Goal: Transaction & Acquisition: Download file/media

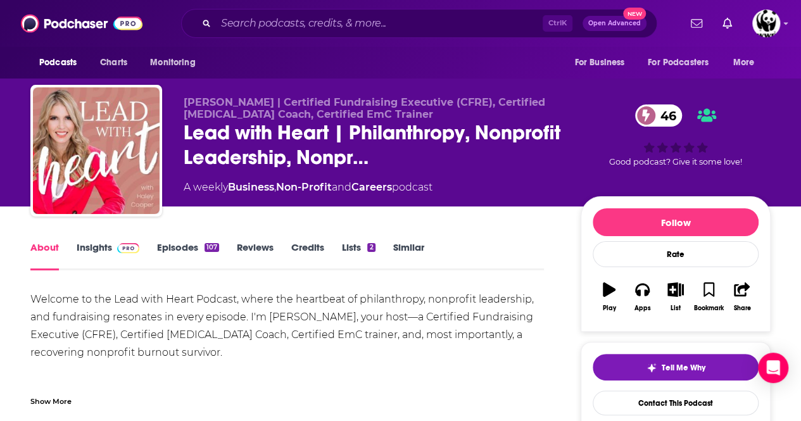
click at [498, 248] on div "About Insights Episodes 107 Reviews Credits Lists 2 Similar" at bounding box center [287, 254] width 514 height 31
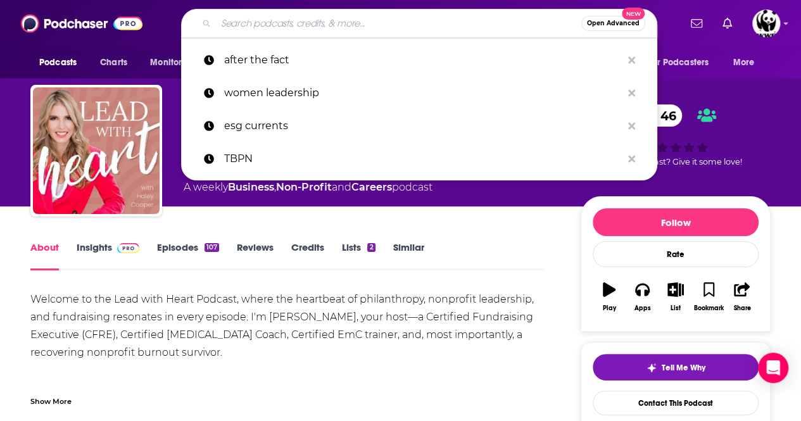
click at [314, 23] on input "Search podcasts, credits, & more..." at bounding box center [398, 23] width 365 height 20
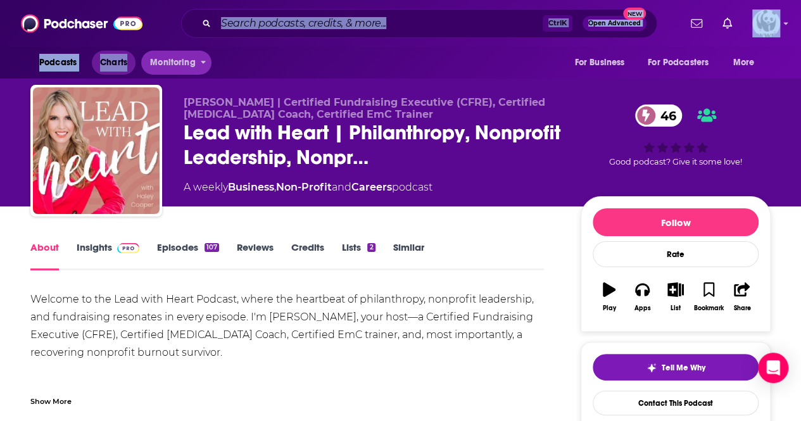
drag, startPoint x: 167, startPoint y: 26, endPoint x: 128, endPoint y: 59, distance: 51.2
click at [128, 59] on div "Podcasts Charts Monitoring Ctrl K Open Advanced New For Business For Podcasters…" at bounding box center [400, 39] width 801 height 79
click at [780, 27] on img "Logged in as MXA_Team" at bounding box center [766, 23] width 28 height 28
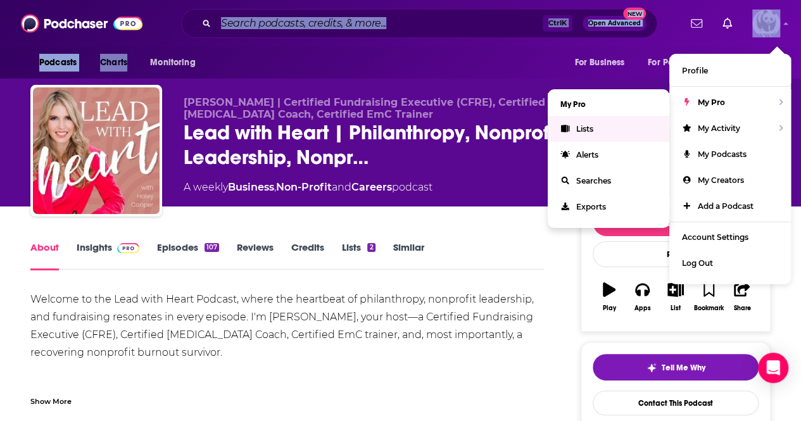
click at [617, 136] on link "Lists" at bounding box center [609, 129] width 122 height 26
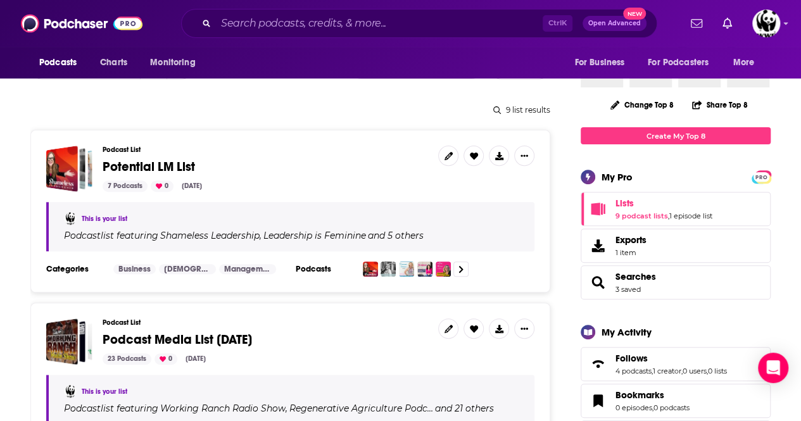
scroll to position [143, 0]
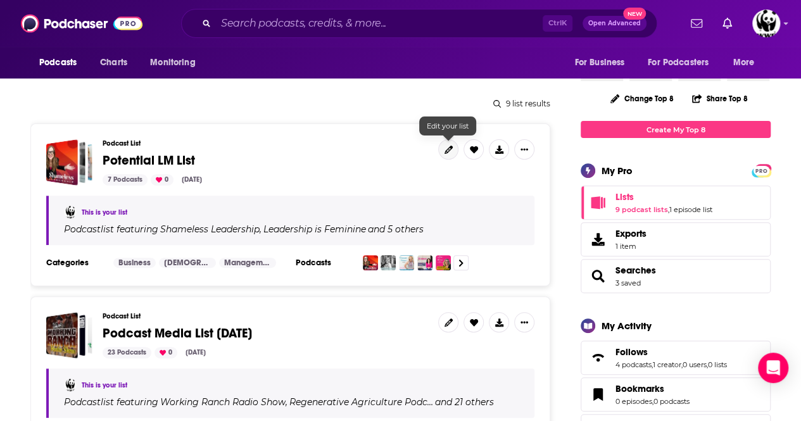
click at [445, 158] on link at bounding box center [448, 149] width 20 height 20
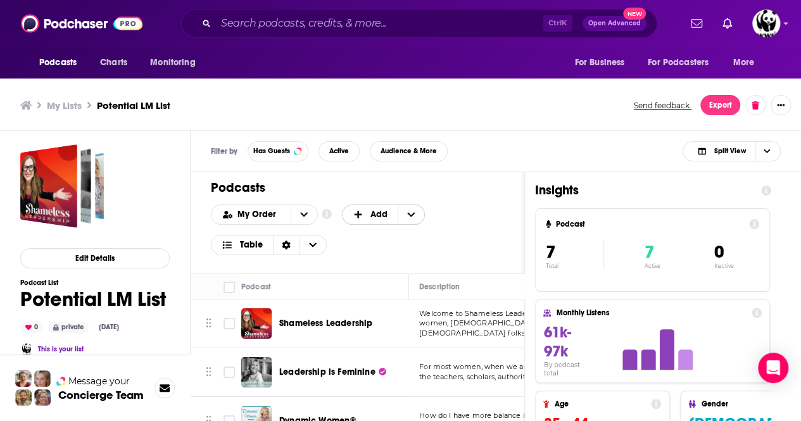
click at [372, 211] on span "Add" at bounding box center [378, 214] width 17 height 9
click at [379, 234] on span "Add Podcasts" at bounding box center [384, 235] width 65 height 7
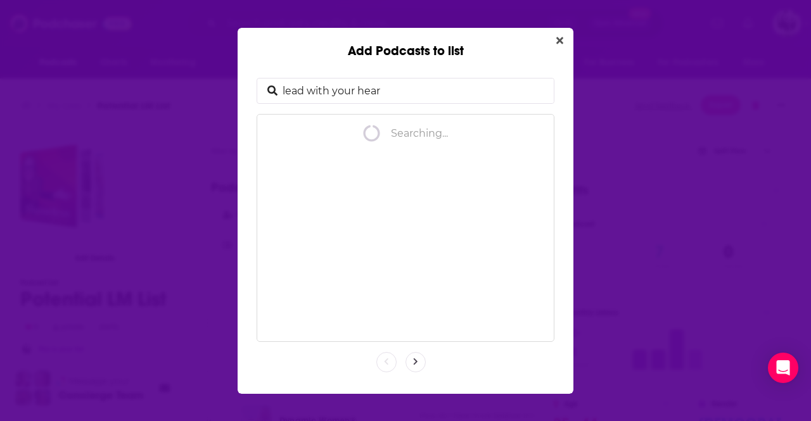
type input "lead with your heart"
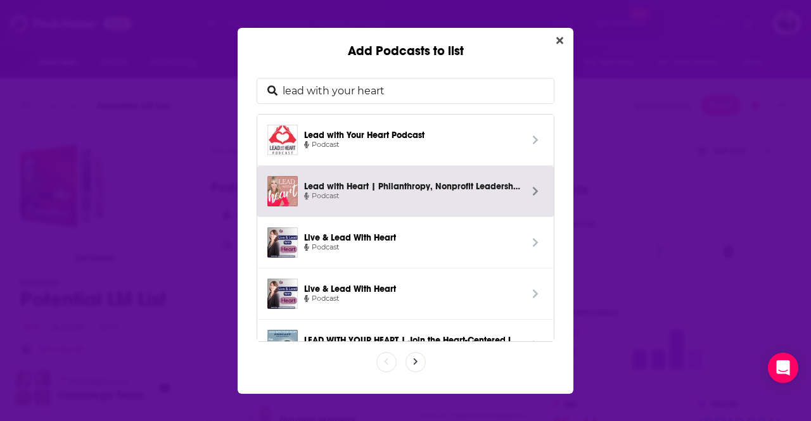
click at [429, 191] on span "Podcast" at bounding box center [412, 196] width 217 height 11
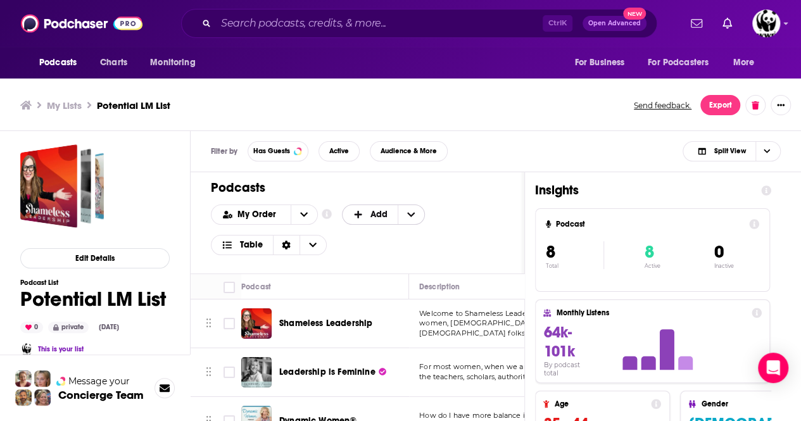
click at [367, 216] on span "Add" at bounding box center [370, 214] width 35 height 9
click at [377, 238] on div "Add Podcasts" at bounding box center [384, 236] width 85 height 22
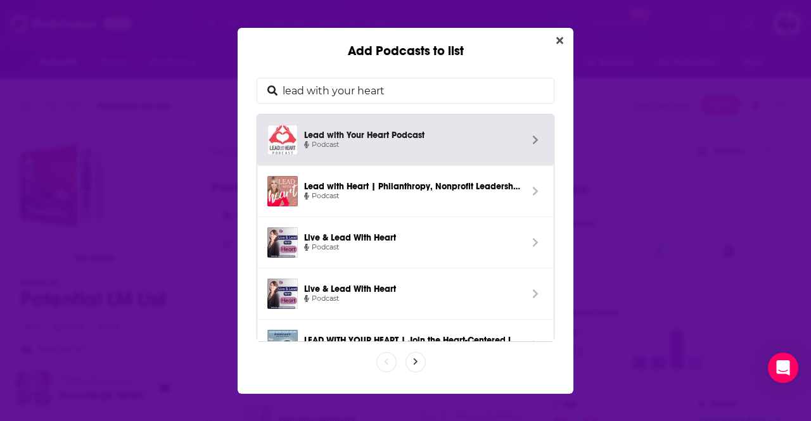
drag, startPoint x: 396, startPoint y: 83, endPoint x: 262, endPoint y: 84, distance: 134.3
click at [262, 84] on div "lead with your heart" at bounding box center [405, 91] width 298 height 26
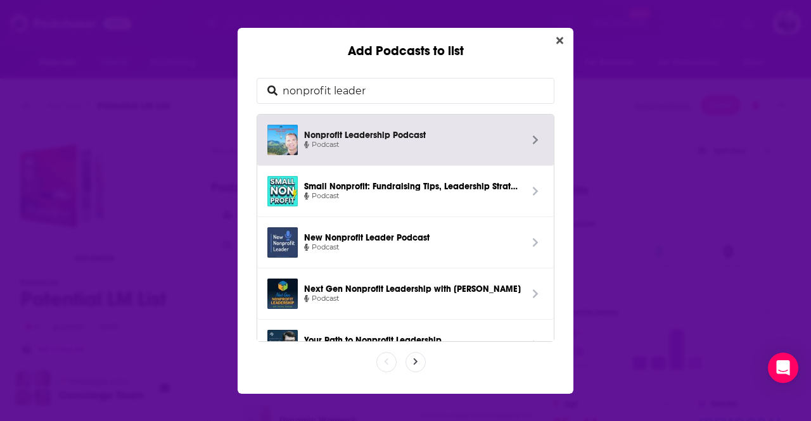
type input "nonprofit leader"
click at [301, 139] on span "Nonprofit Leadership Podcast Podcast" at bounding box center [412, 140] width 229 height 30
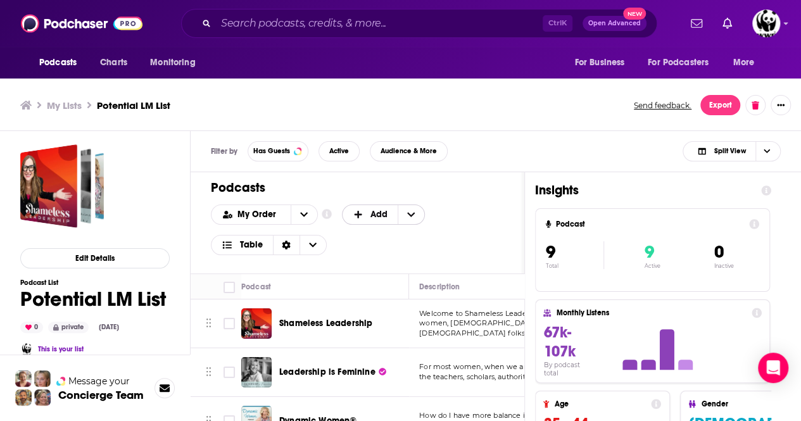
click at [362, 213] on span "+ Add" at bounding box center [361, 214] width 16 height 9
click at [377, 236] on span "Add Podcasts" at bounding box center [384, 235] width 65 height 7
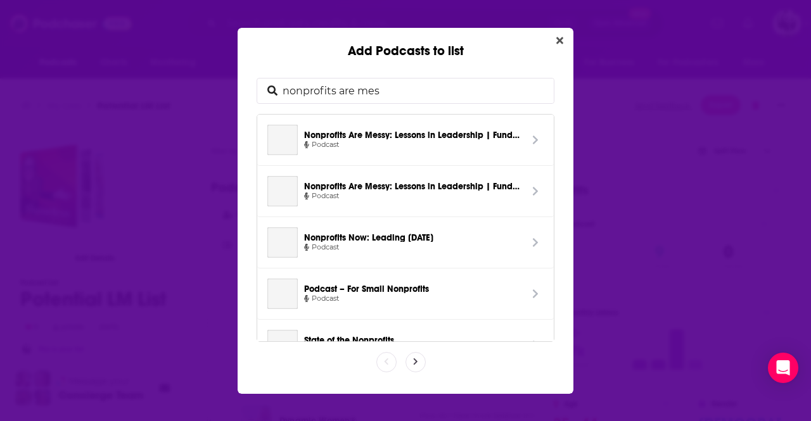
type input "nonprofits are mess"
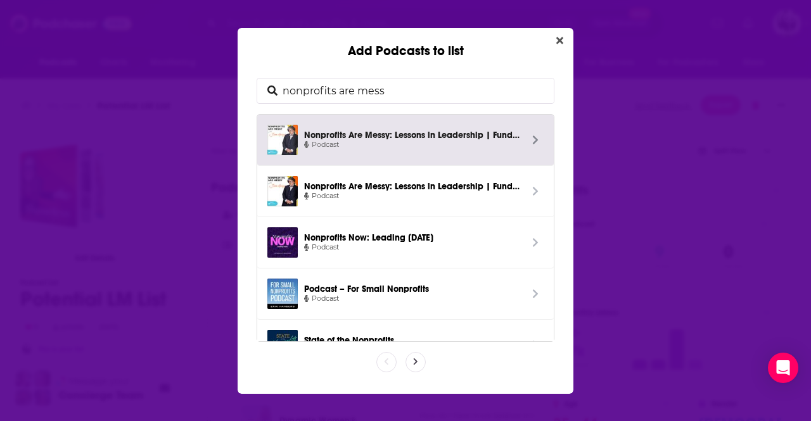
click at [369, 136] on span "Nonprofits Are Messy: Lessons in Leadership | Fundraising | Board Development |…" at bounding box center [412, 134] width 217 height 11
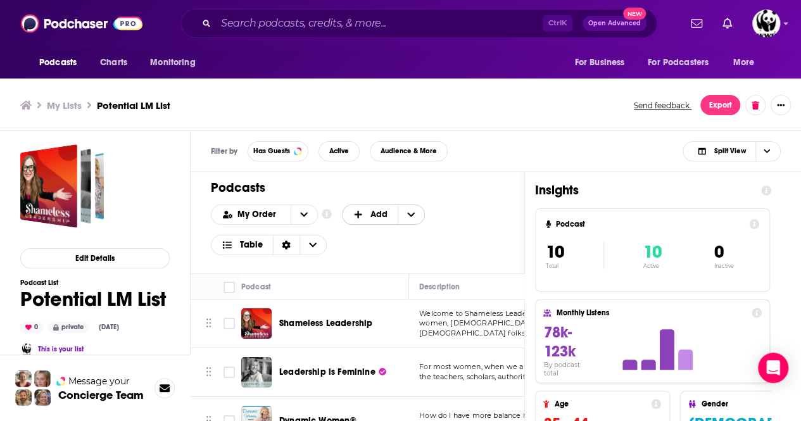
click at [381, 215] on span "Add" at bounding box center [378, 214] width 17 height 9
click at [381, 228] on div "Add Podcasts" at bounding box center [384, 236] width 85 height 22
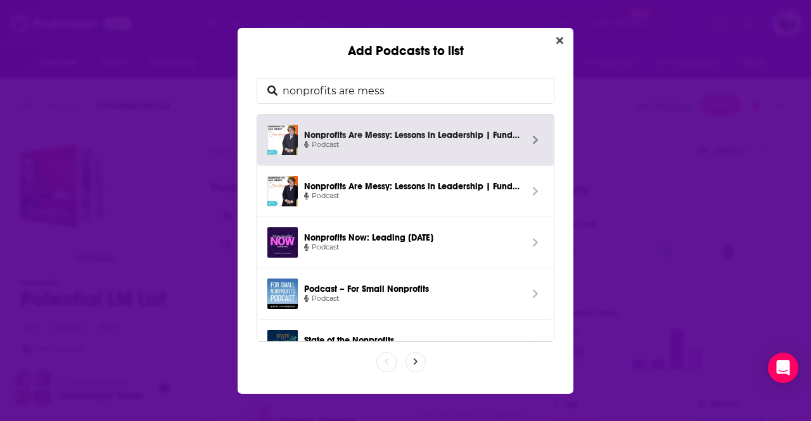
drag, startPoint x: 391, startPoint y: 82, endPoint x: 251, endPoint y: 66, distance: 140.8
click at [251, 66] on div "nonprofits are mess Nonprofits Are Messy: Lessons in Leadership | Fundraising |…" at bounding box center [405, 226] width 336 height 335
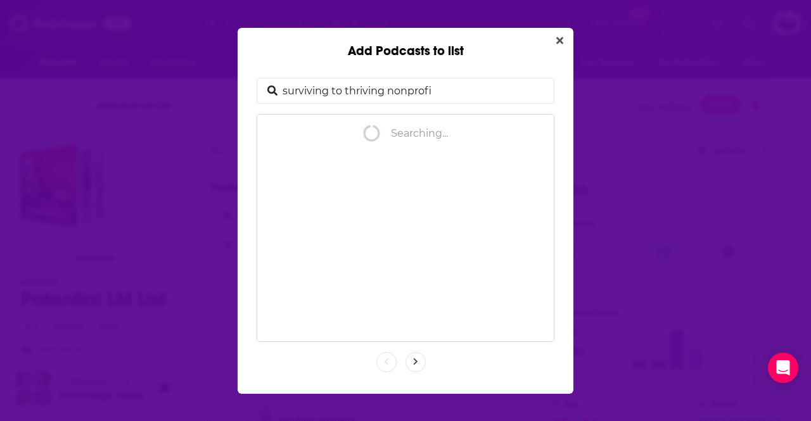
type input "surviving to thriving nonprofit"
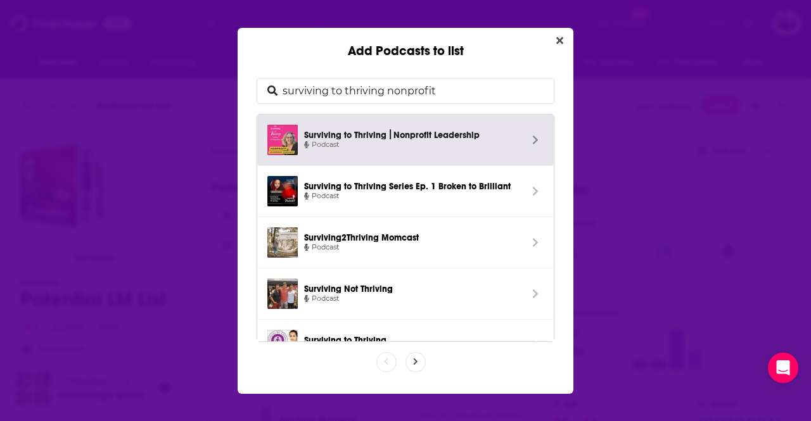
click at [431, 139] on span "Podcast" at bounding box center [412, 144] width 217 height 11
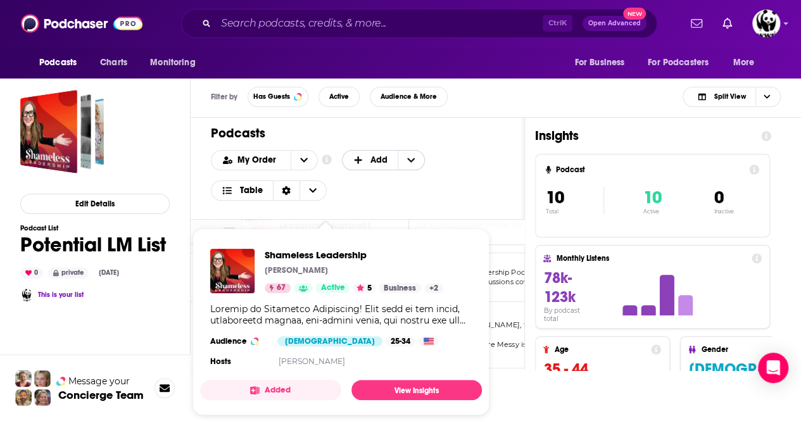
scroll to position [4, 0]
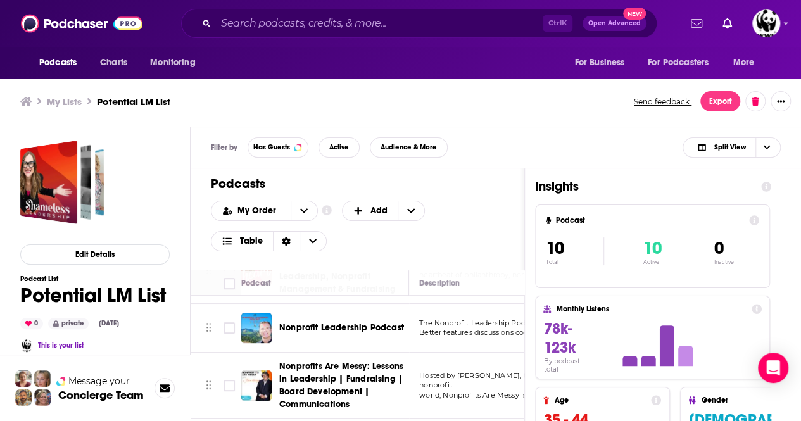
click at [406, 179] on h1 "Podcasts" at bounding box center [352, 184] width 283 height 16
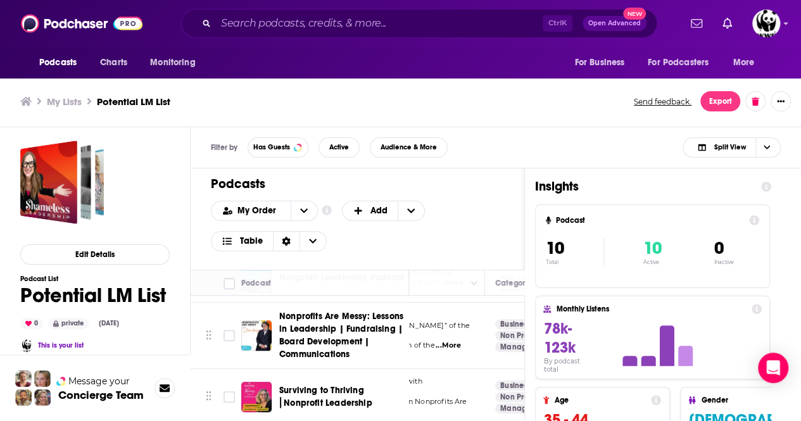
scroll to position [406, 0]
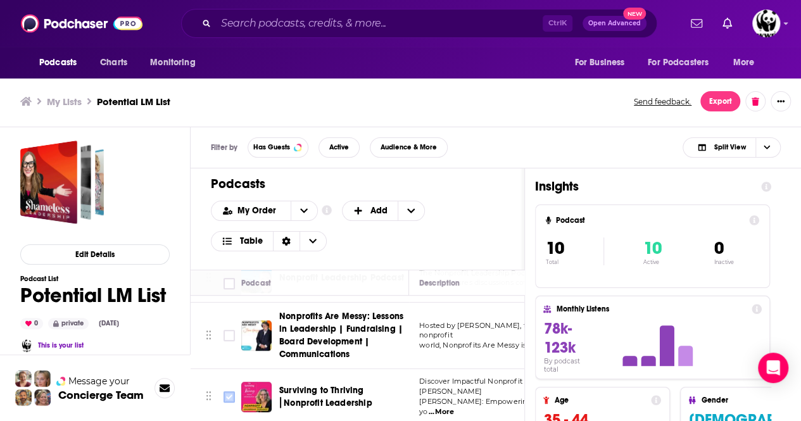
click at [229, 391] on input "Toggle select row" at bounding box center [229, 396] width 11 height 11
checkbox input "true"
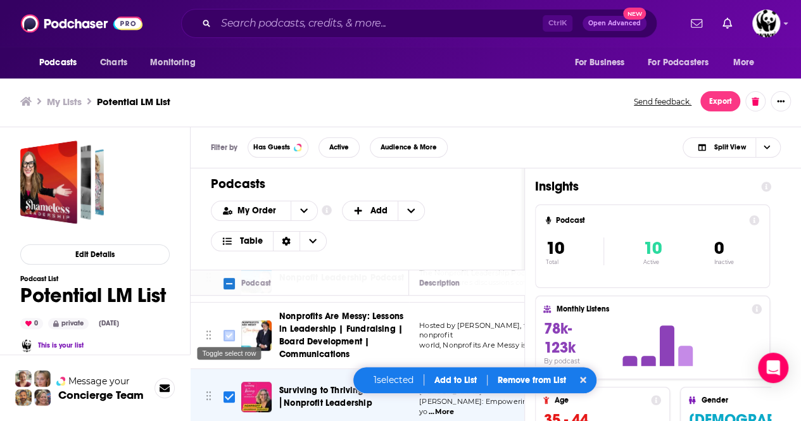
click at [227, 335] on input "Toggle select row" at bounding box center [229, 335] width 11 height 11
checkbox input "true"
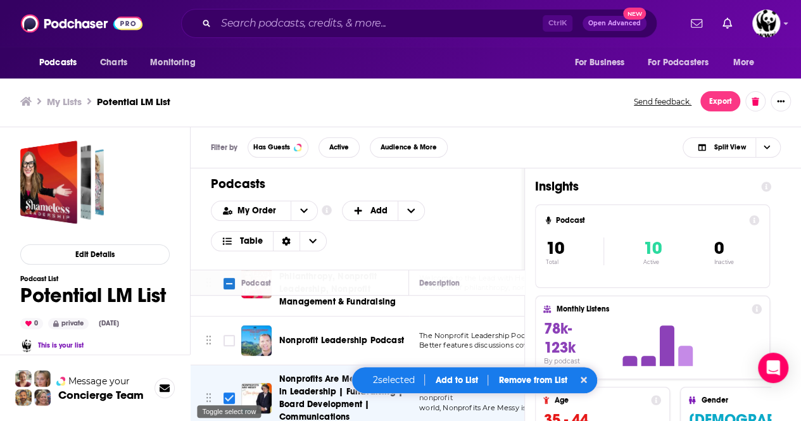
scroll to position [341, 0]
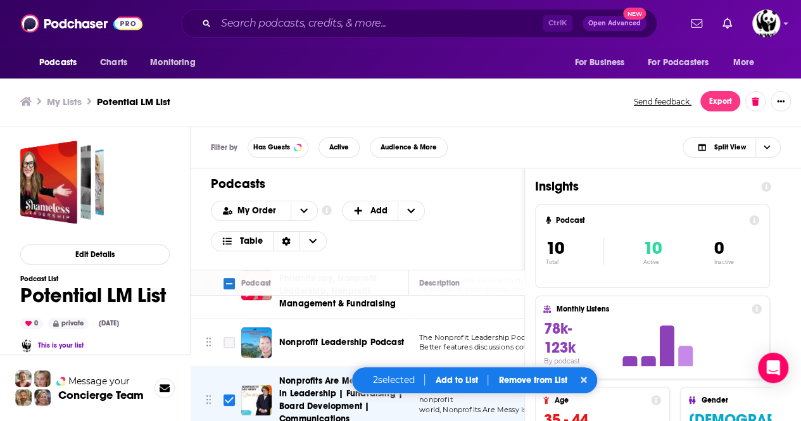
click at [227, 337] on input "Toggle select row" at bounding box center [229, 342] width 11 height 11
checkbox input "true"
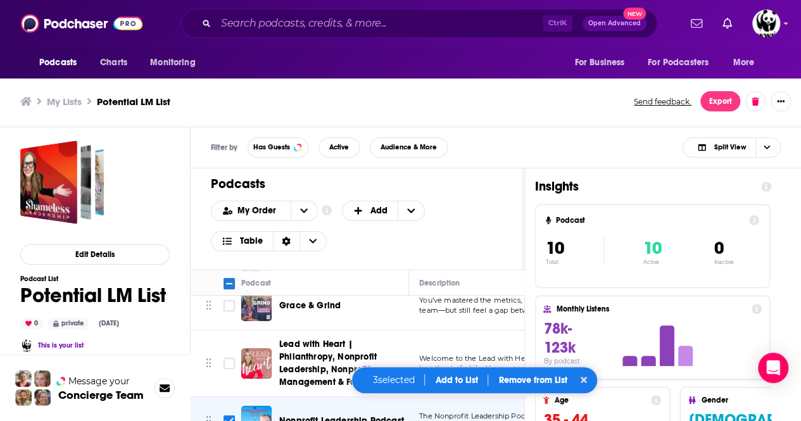
scroll to position [262, 0]
click at [229, 359] on input "Toggle select row" at bounding box center [229, 363] width 11 height 11
checkbox input "true"
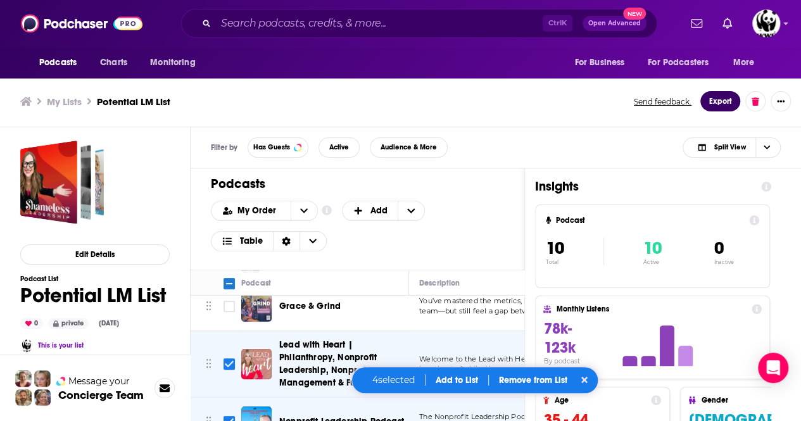
click at [716, 108] on button "Export" at bounding box center [720, 101] width 40 height 20
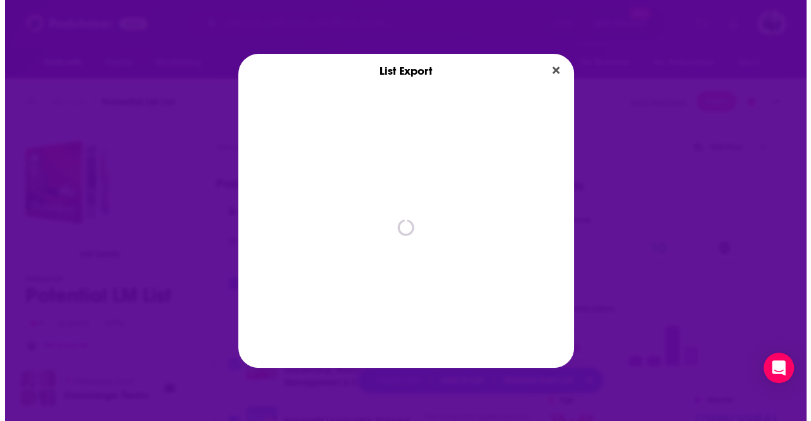
scroll to position [0, 0]
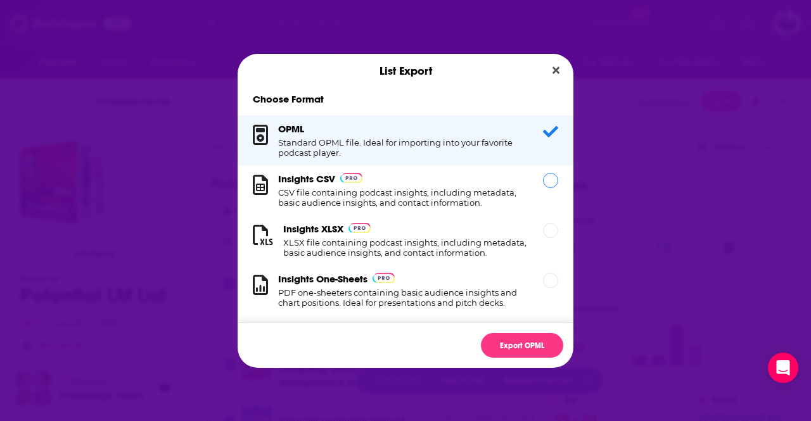
click at [481, 188] on div "Insights CSV CSV file containing podcast insights, including metadata, basic au…" at bounding box center [403, 190] width 250 height 35
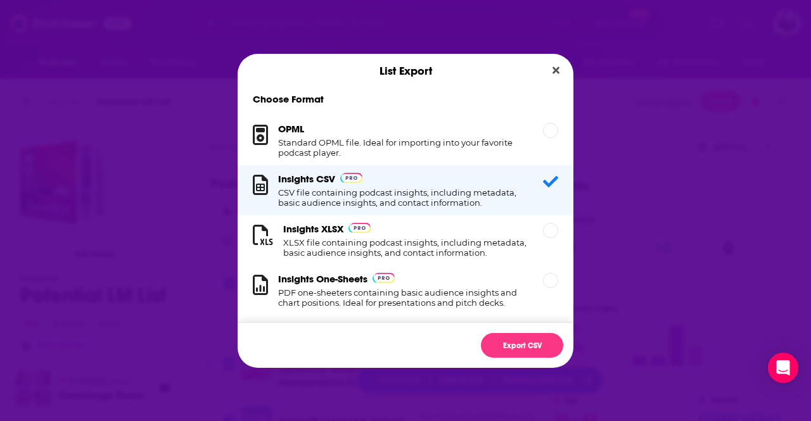
scroll to position [23, 0]
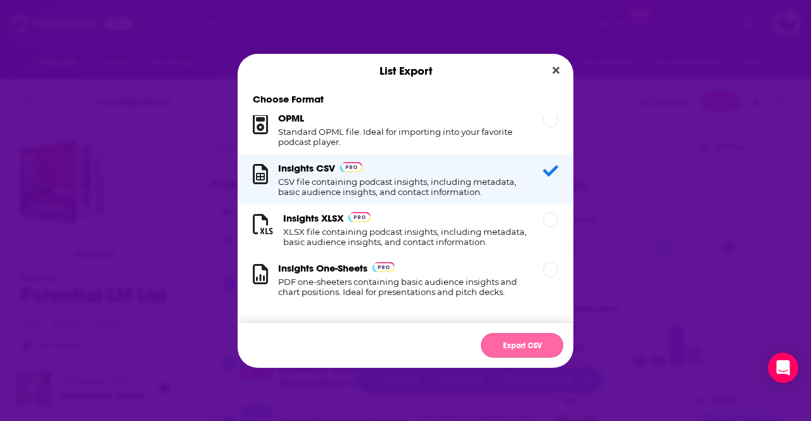
click at [531, 335] on button "Export CSV" at bounding box center [522, 345] width 82 height 25
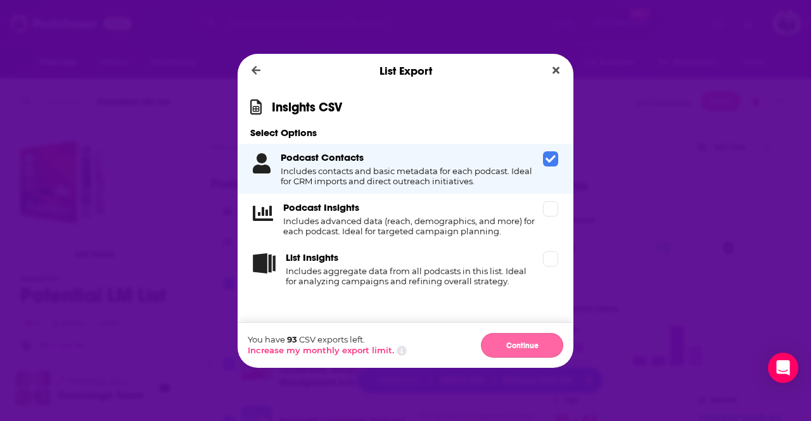
click at [540, 346] on button "Continue" at bounding box center [522, 345] width 82 height 25
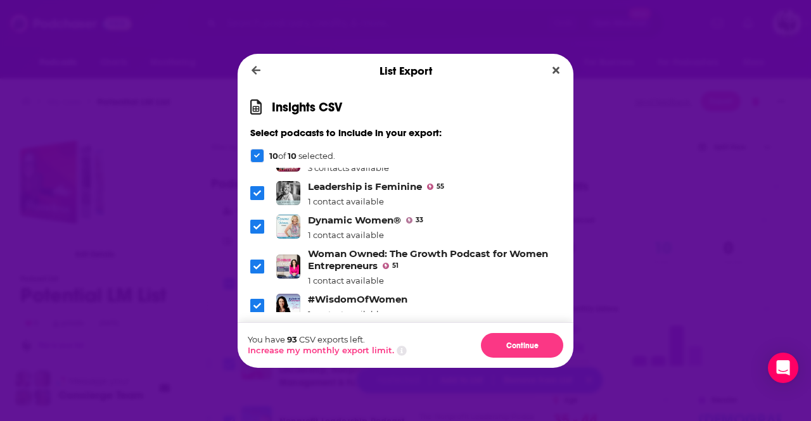
scroll to position [0, 0]
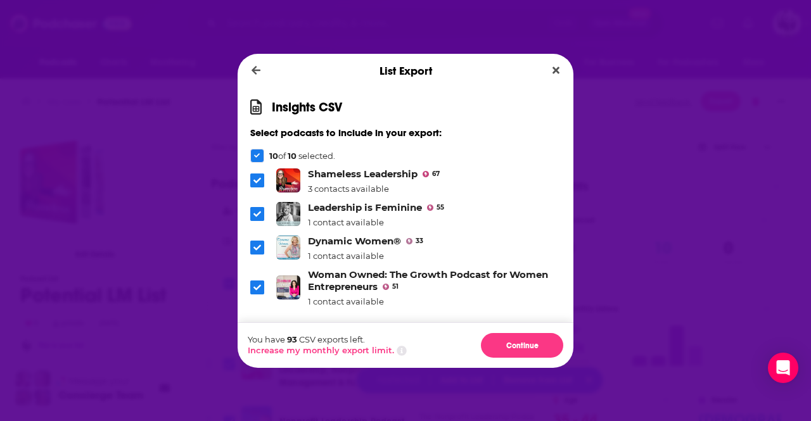
click at [254, 160] on div "Dialog" at bounding box center [257, 156] width 14 height 14
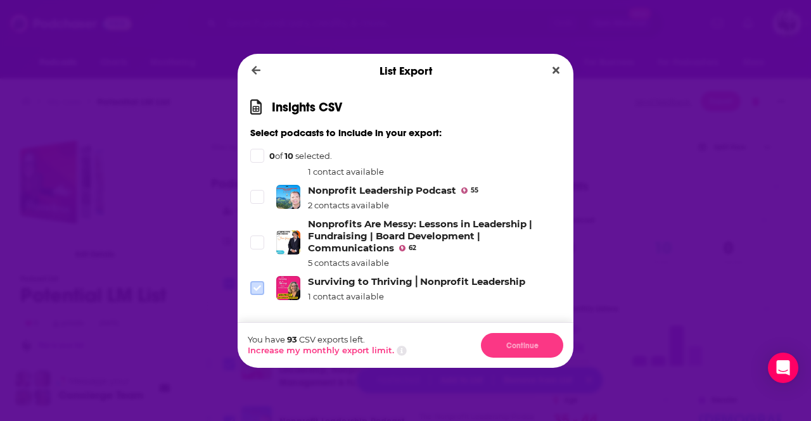
click at [261, 288] on span "Dialog" at bounding box center [256, 287] width 11 height 11
click at [254, 243] on icon "Dialog" at bounding box center [257, 243] width 8 height 8
click at [262, 194] on span "Dialog" at bounding box center [256, 196] width 11 height 11
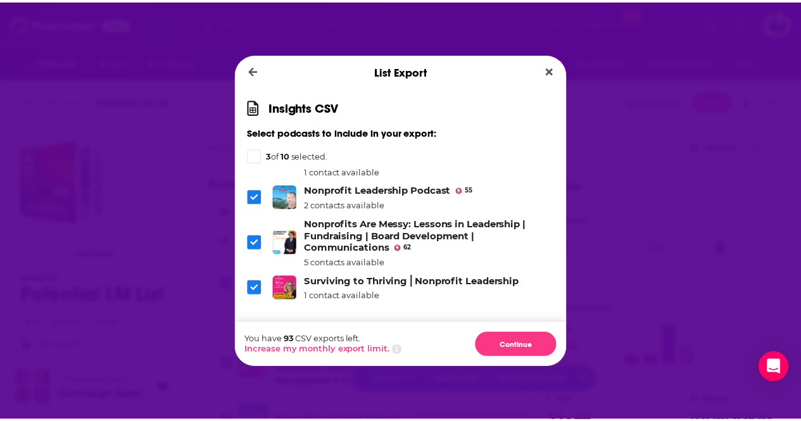
scroll to position [203, 0]
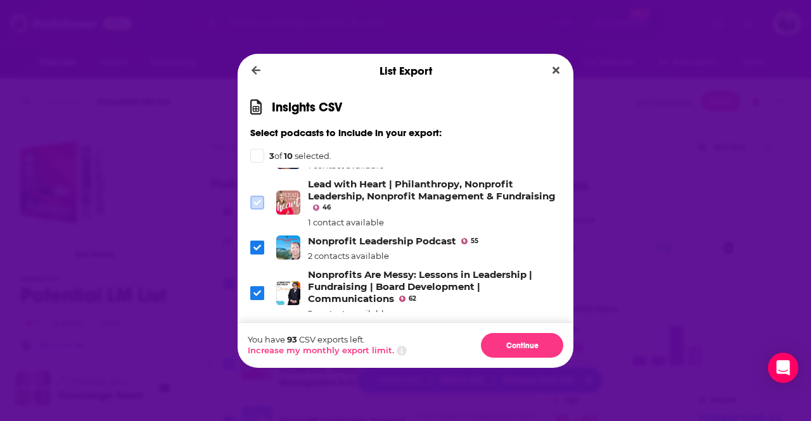
click at [261, 197] on span "Dialog" at bounding box center [256, 202] width 11 height 11
click at [512, 341] on button "Continue" at bounding box center [522, 345] width 82 height 25
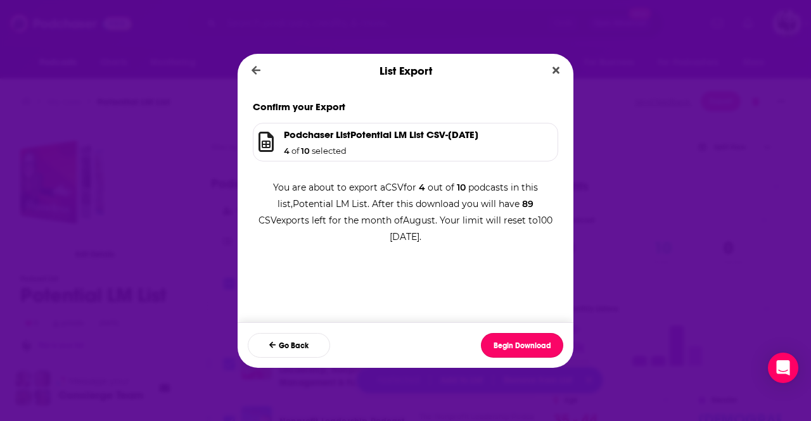
click at [512, 341] on button "Begin Download" at bounding box center [522, 345] width 82 height 25
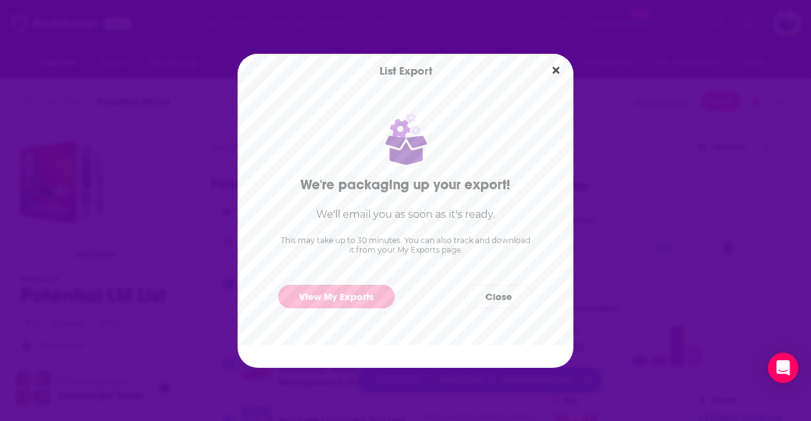
click at [362, 294] on link "View My Exports" at bounding box center [336, 296] width 117 height 23
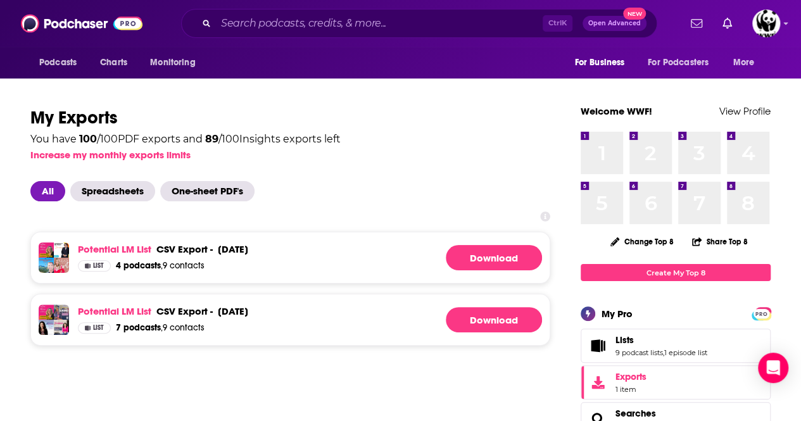
drag, startPoint x: 362, startPoint y: 294, endPoint x: 350, endPoint y: 249, distance: 47.2
click at [350, 249] on ul "Potential LM List csv export - August 21st, 2025 csv export - August 21st, 2025…" at bounding box center [290, 289] width 520 height 114
click at [364, 196] on div "All Spreadsheets One-sheet PDF's" at bounding box center [290, 191] width 520 height 20
click at [466, 265] on link "Download" at bounding box center [494, 257] width 96 height 25
click at [142, 246] on link "Potential LM List" at bounding box center [114, 249] width 73 height 12
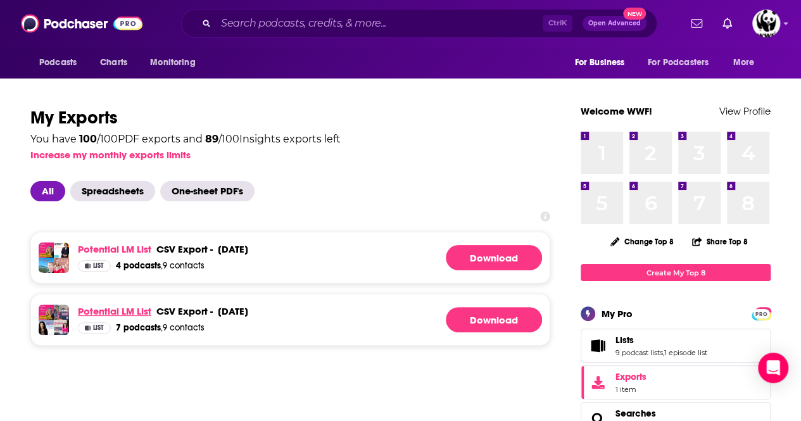
click at [133, 313] on link "Potential LM List" at bounding box center [114, 311] width 73 height 12
click at [137, 244] on link "Potential LM List" at bounding box center [114, 249] width 73 height 12
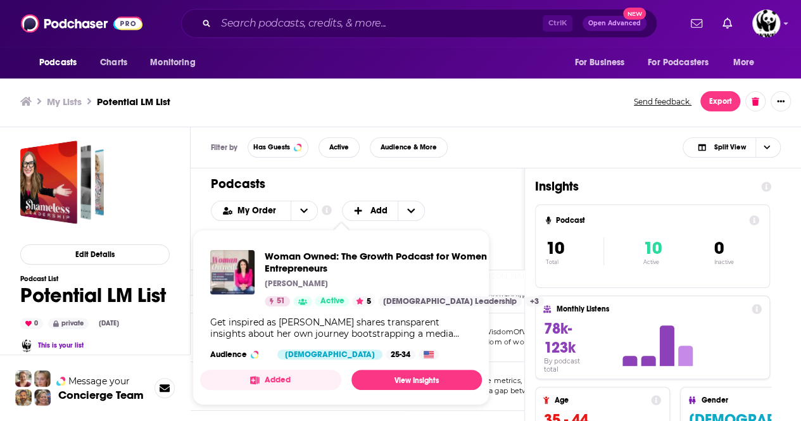
scroll to position [184, 0]
click at [446, 203] on div "My Order Customize Your List Order Select the “My Order” sort and remove all fi…" at bounding box center [357, 226] width 293 height 51
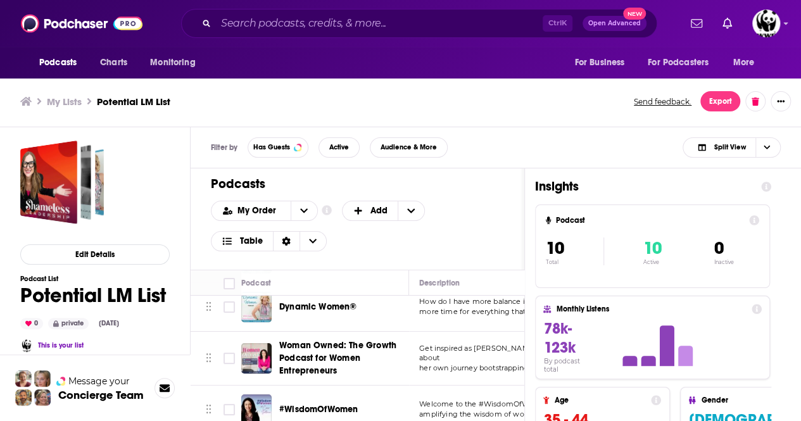
scroll to position [0, 0]
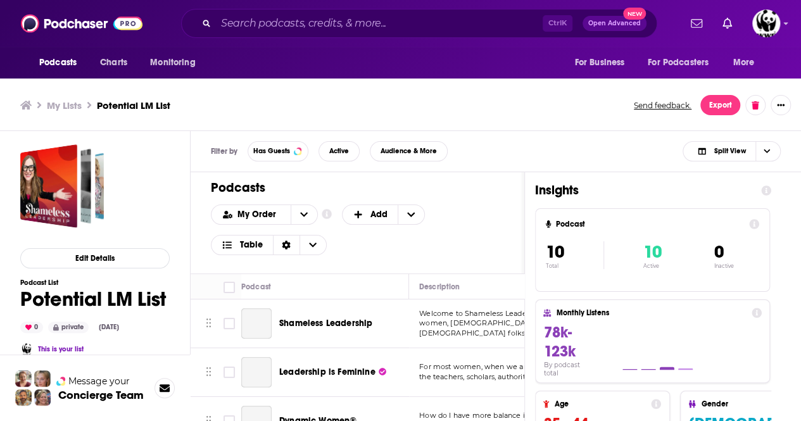
click at [336, 293] on th "Podcast" at bounding box center [325, 286] width 168 height 25
